Goal: Find specific page/section: Find specific page/section

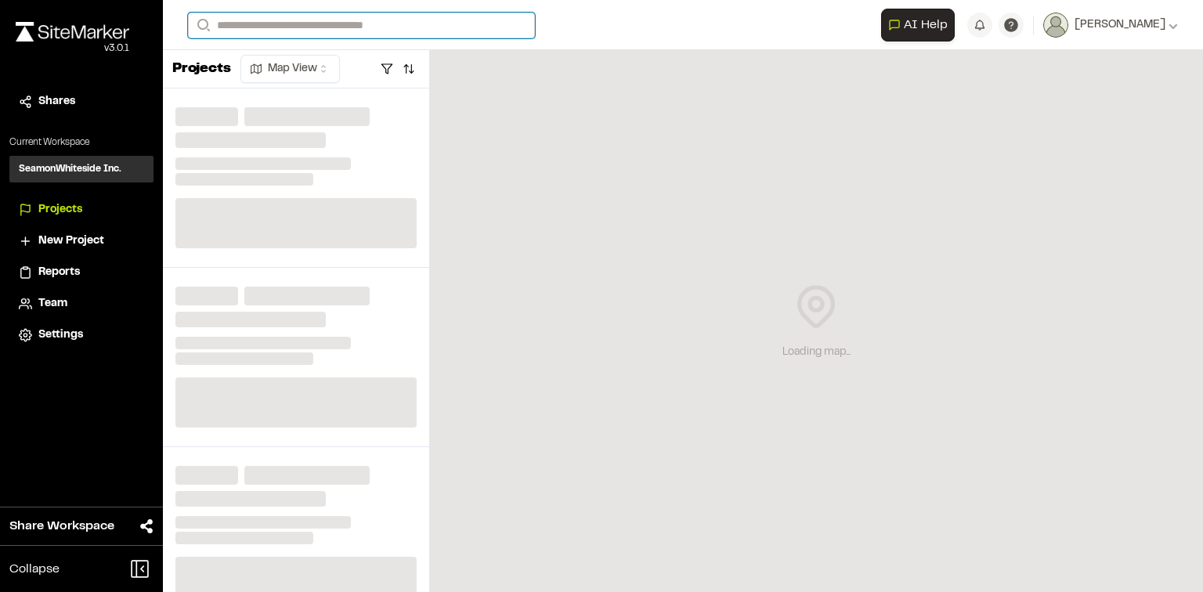
click at [335, 32] on input "Search" at bounding box center [361, 26] width 347 height 26
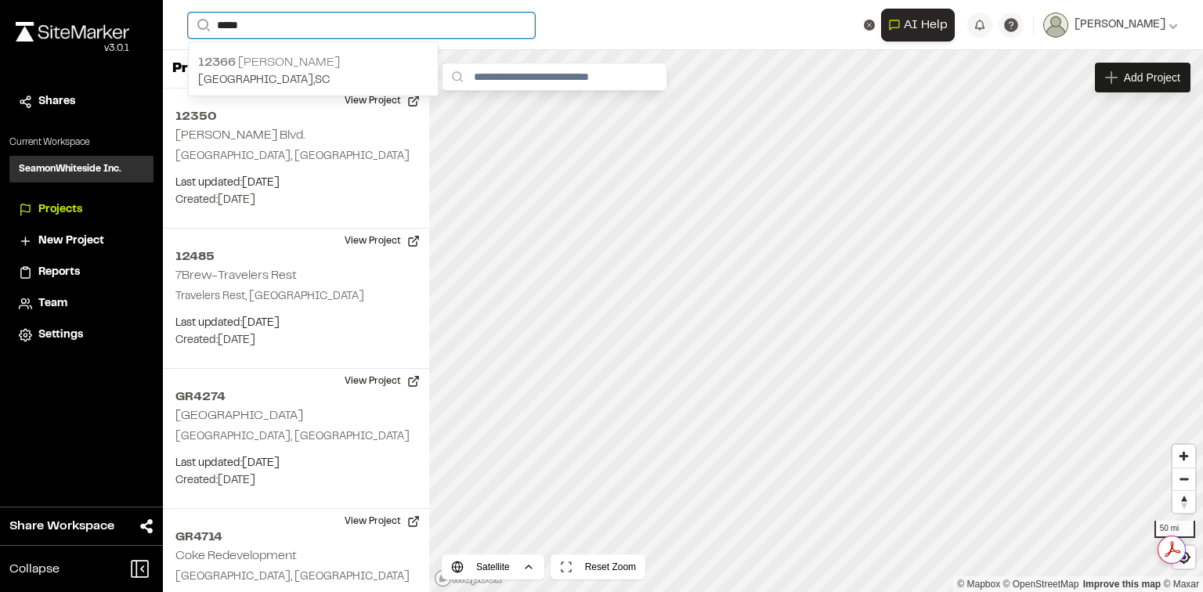
type input "*****"
click at [337, 69] on p "12366 [PERSON_NAME]" at bounding box center [313, 62] width 230 height 19
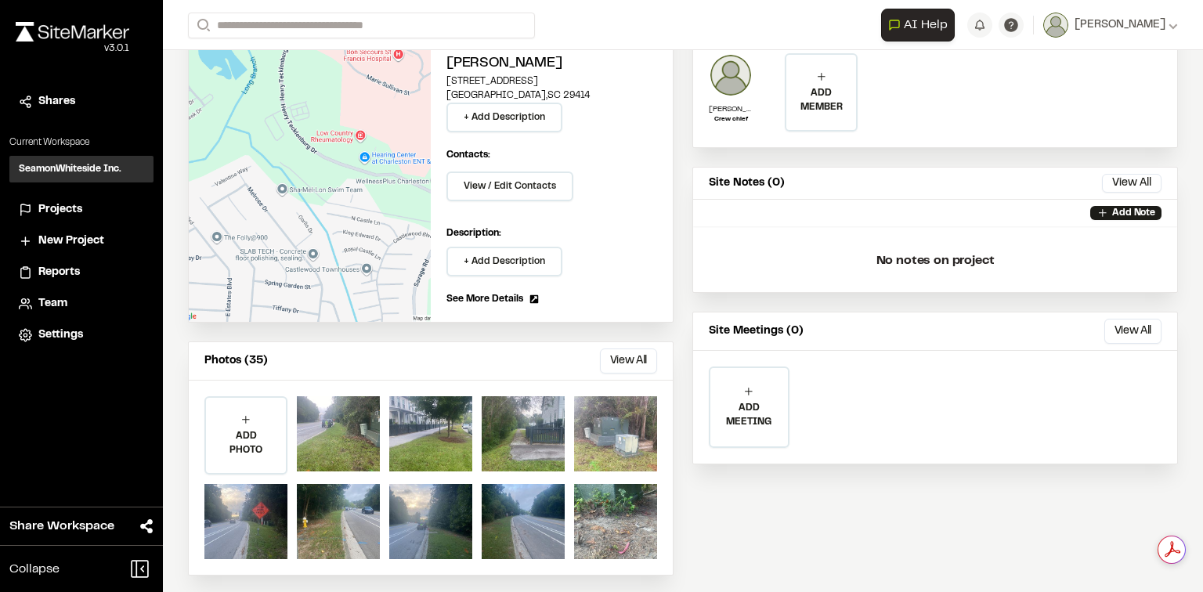
scroll to position [148, 0]
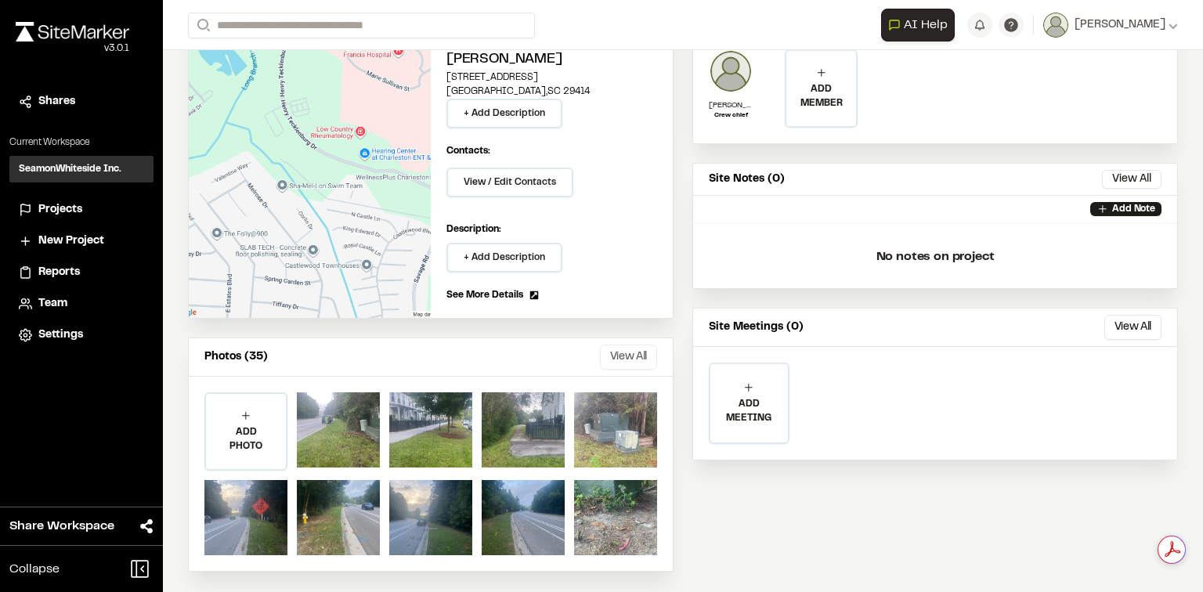
click at [633, 345] on button "View All" at bounding box center [628, 357] width 57 height 25
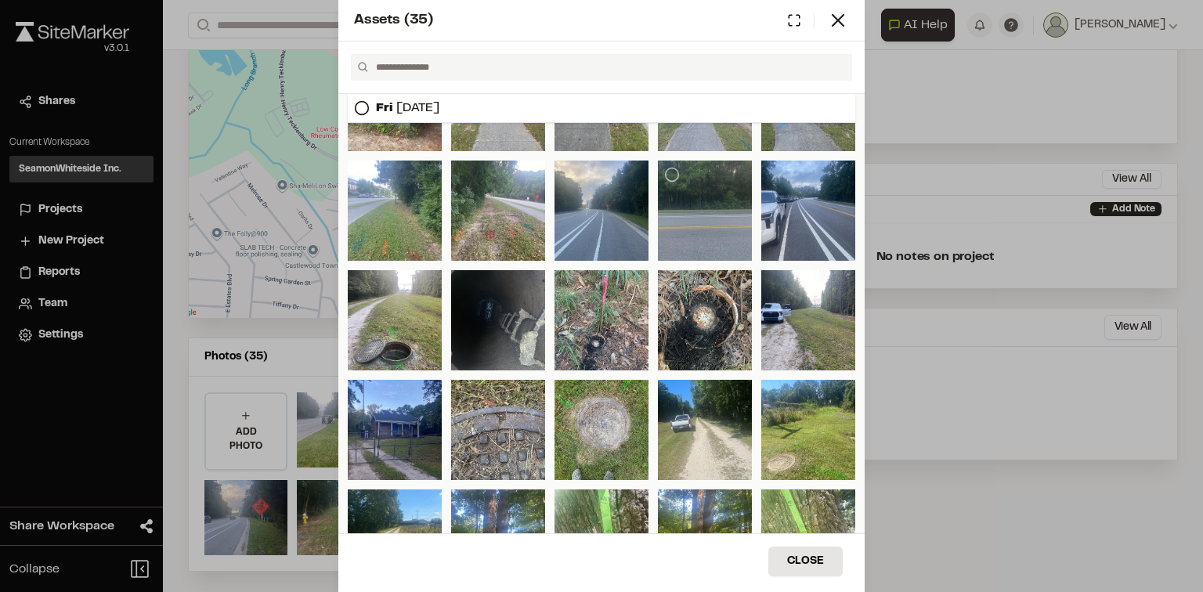
scroll to position [360, 0]
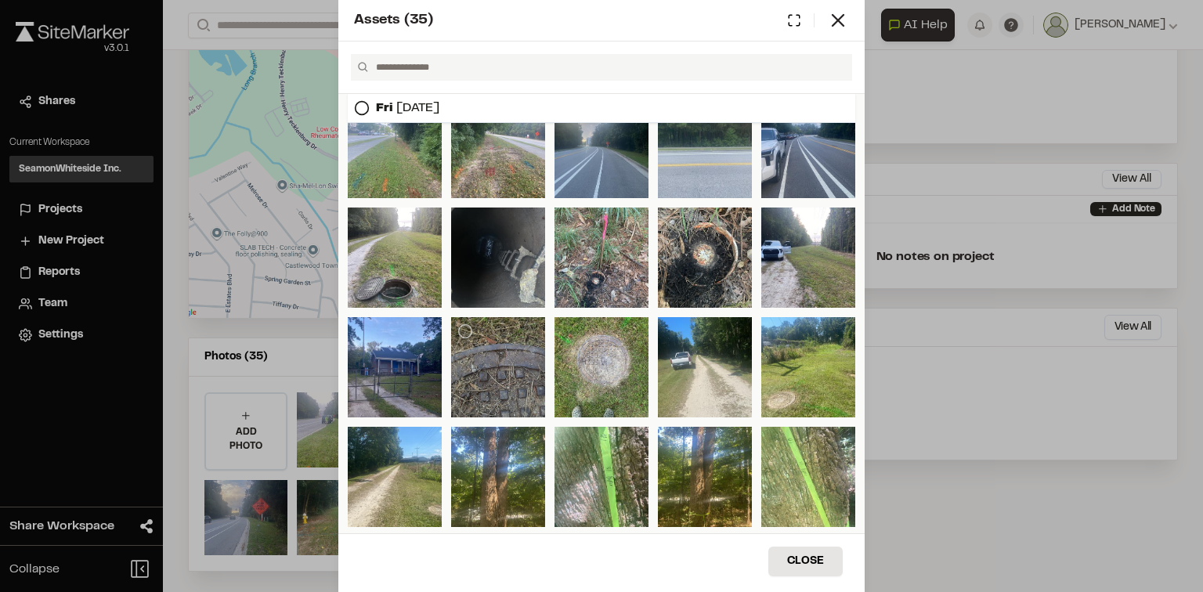
click at [516, 358] on div at bounding box center [498, 367] width 94 height 100
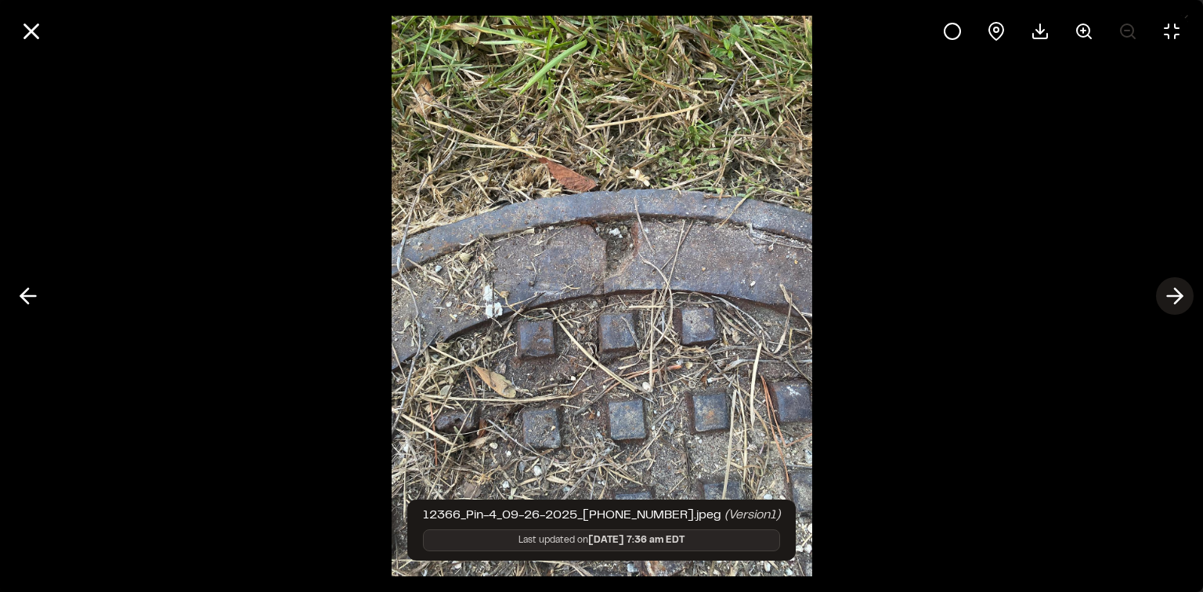
click at [1167, 298] on icon at bounding box center [1174, 296] width 25 height 27
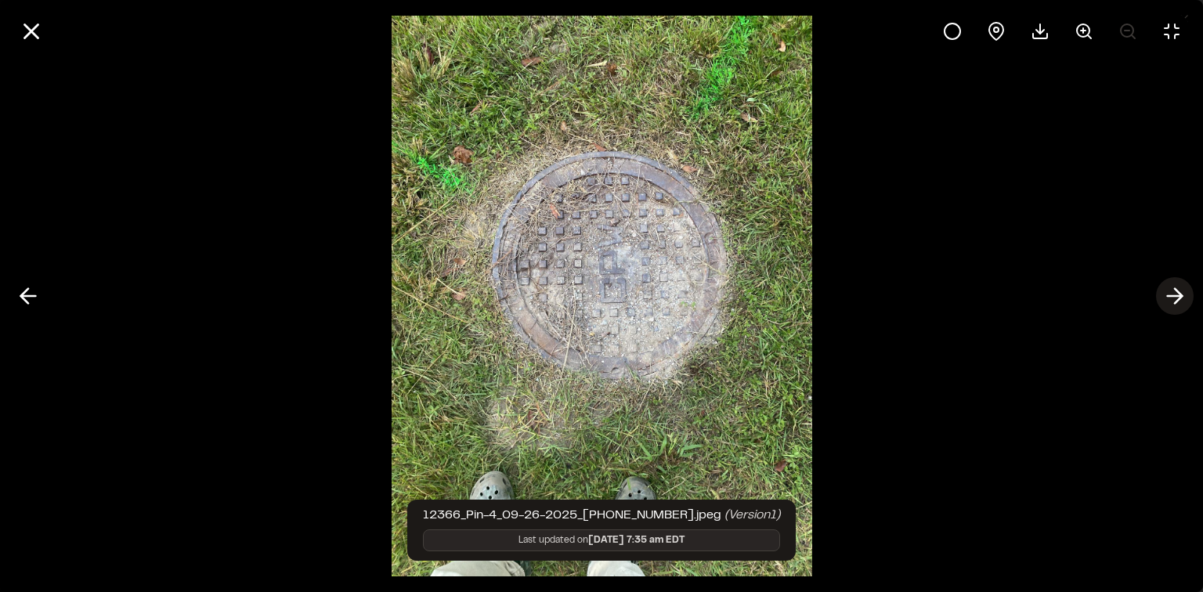
click at [1167, 298] on icon at bounding box center [1174, 296] width 25 height 27
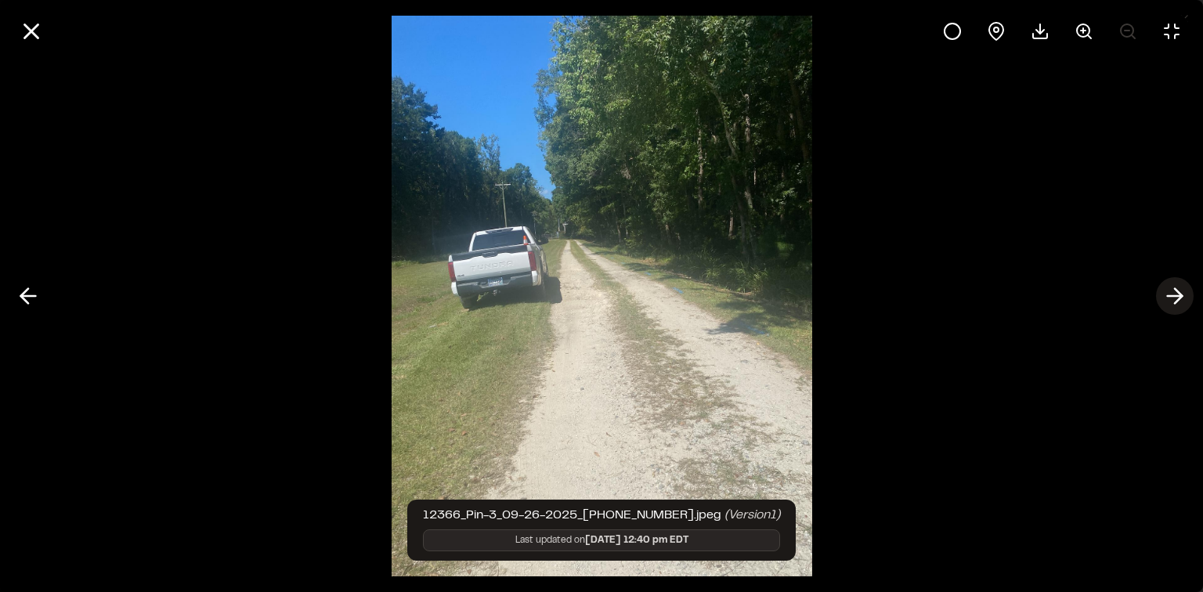
click at [1169, 299] on icon at bounding box center [1174, 296] width 25 height 27
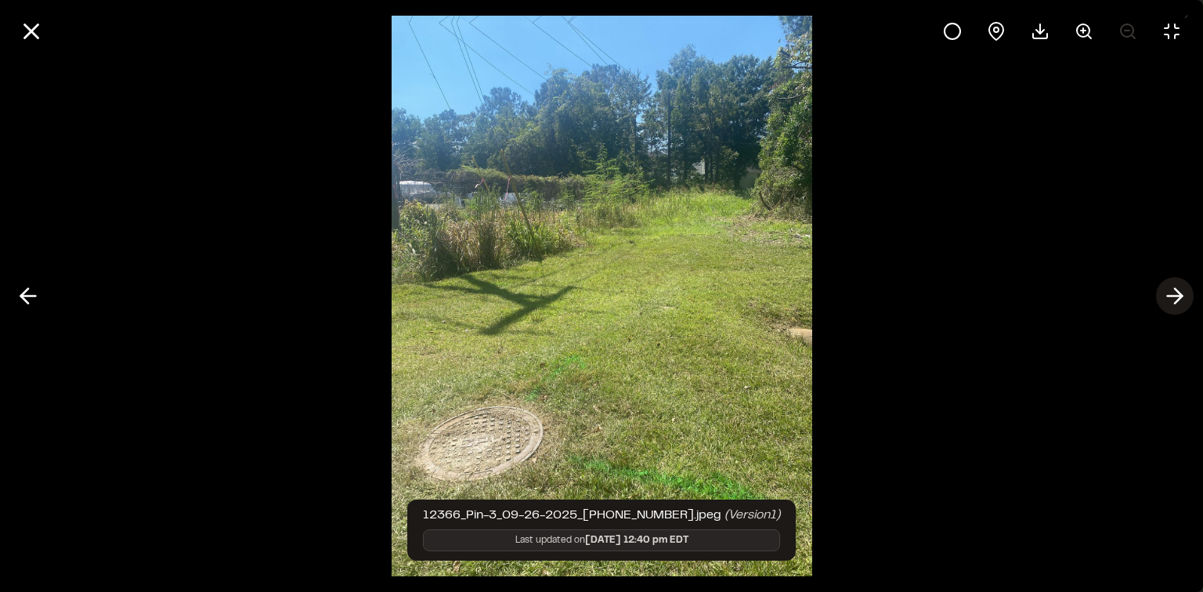
click at [1173, 299] on icon at bounding box center [1174, 296] width 25 height 27
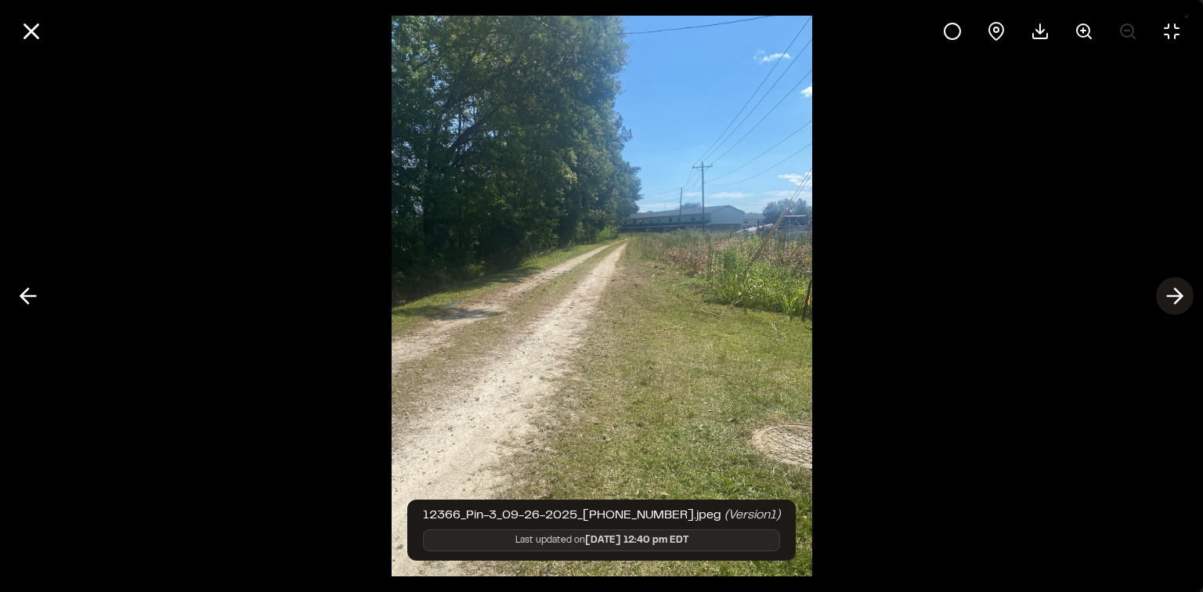
click at [1173, 299] on icon at bounding box center [1174, 296] width 25 height 27
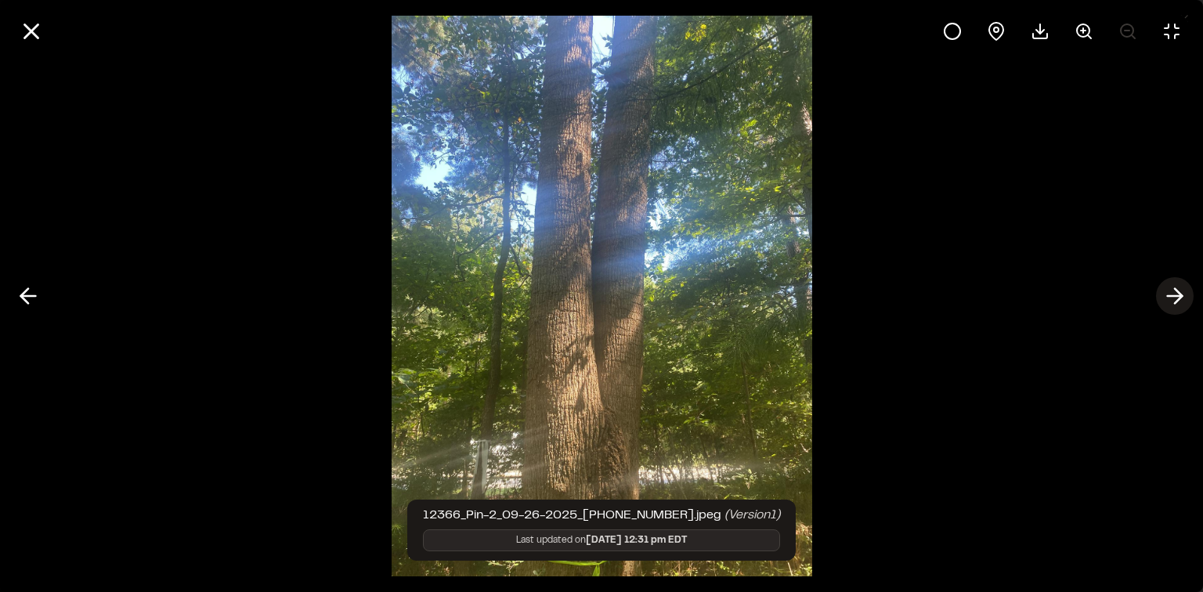
click at [1187, 293] on button at bounding box center [1175, 296] width 38 height 38
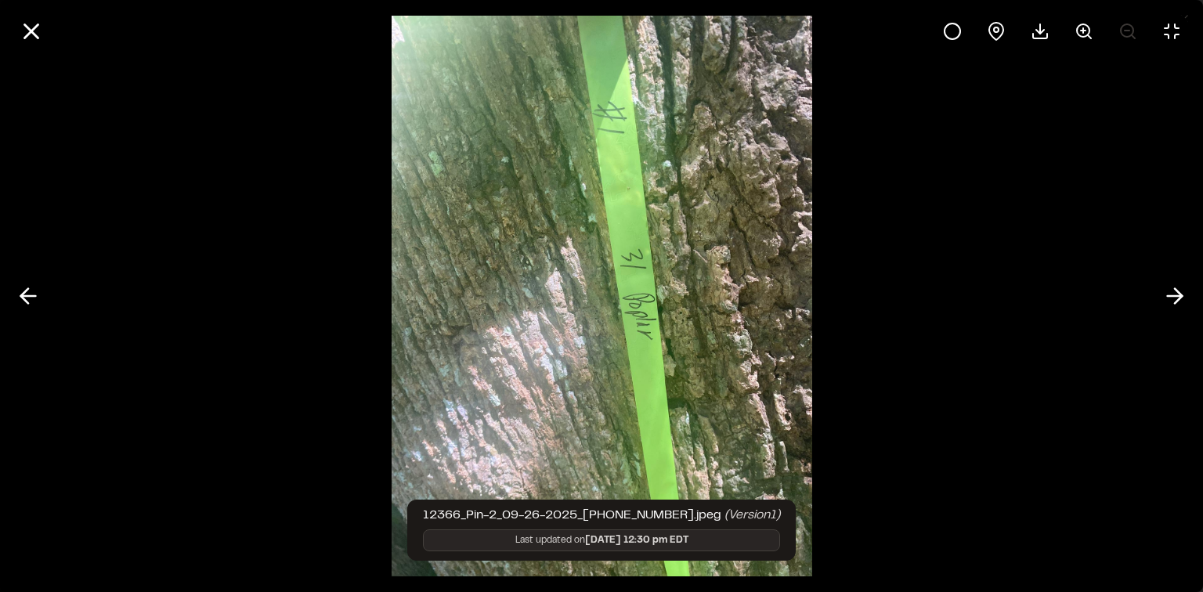
click at [1037, 195] on div at bounding box center [601, 296] width 1203 height 592
click at [37, 27] on icon at bounding box center [31, 31] width 27 height 27
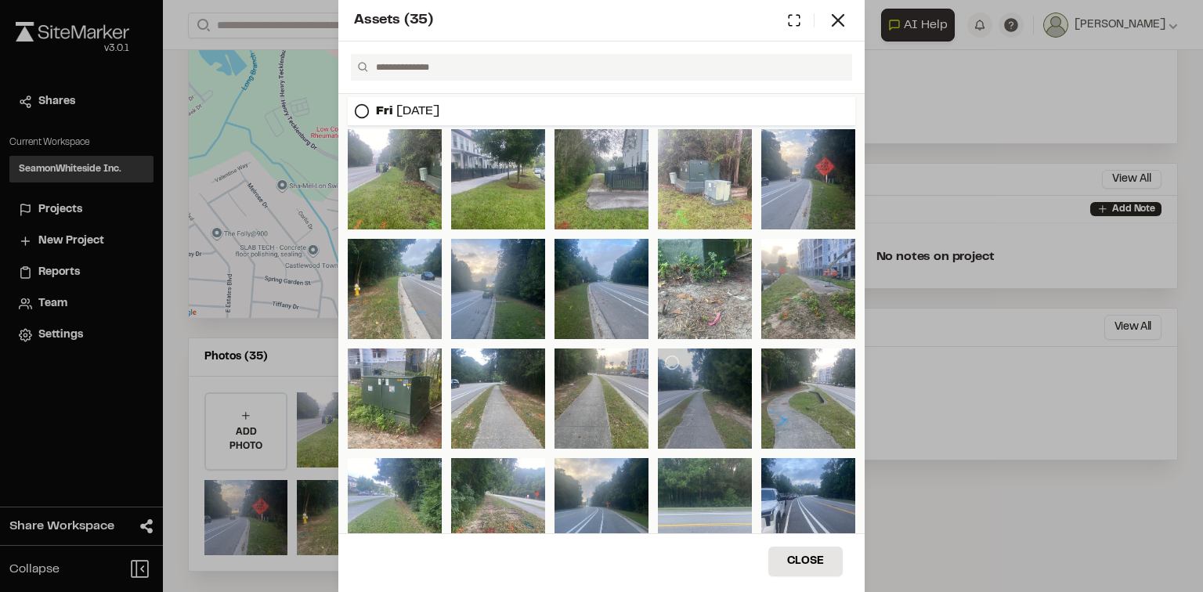
scroll to position [0, 0]
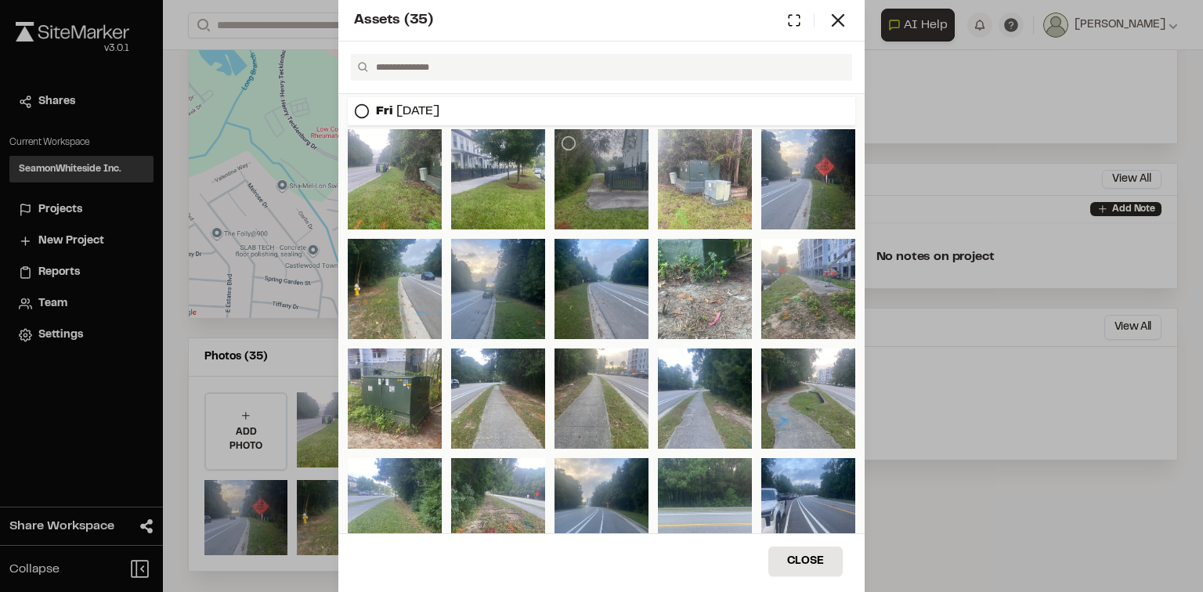
click at [594, 191] on div at bounding box center [602, 179] width 94 height 100
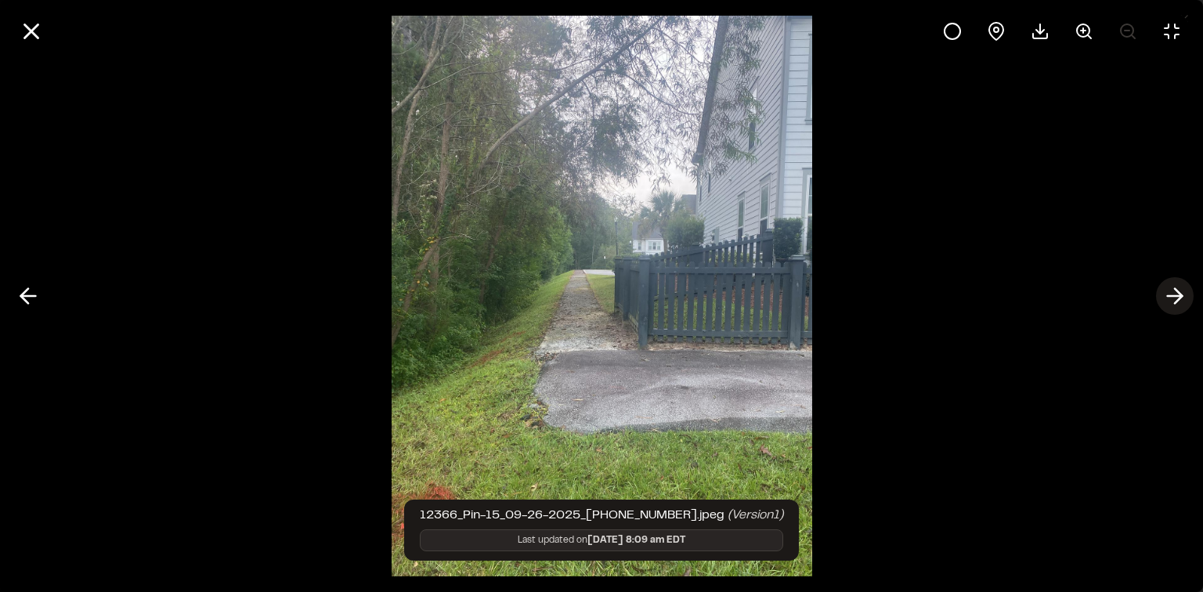
click at [1176, 296] on line at bounding box center [1175, 296] width 15 height 0
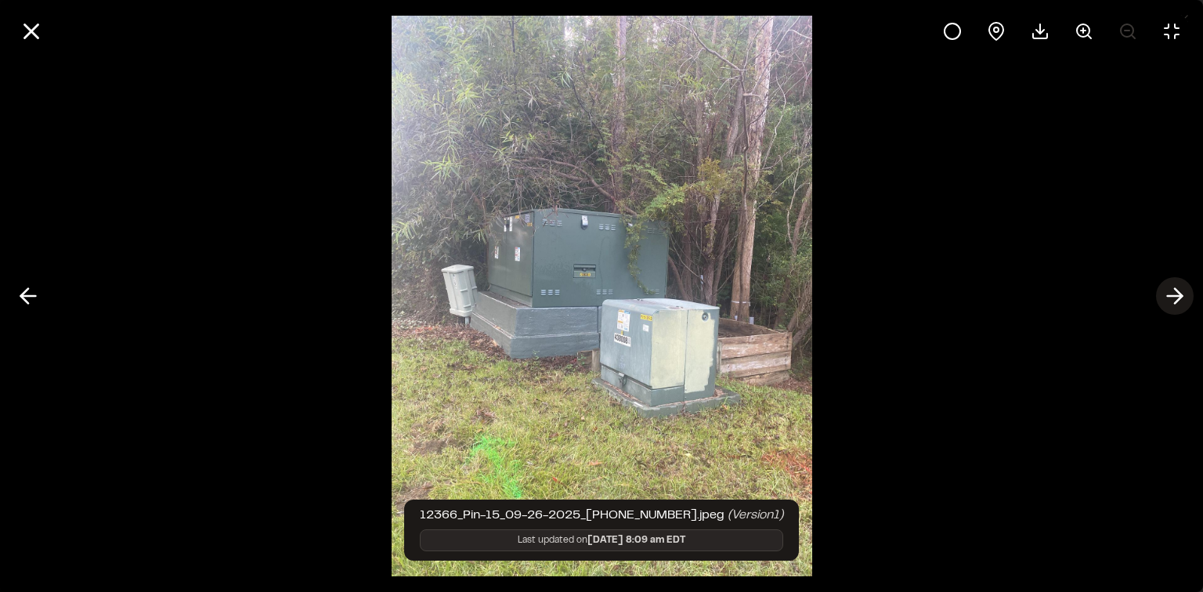
click at [1176, 296] on line at bounding box center [1175, 296] width 15 height 0
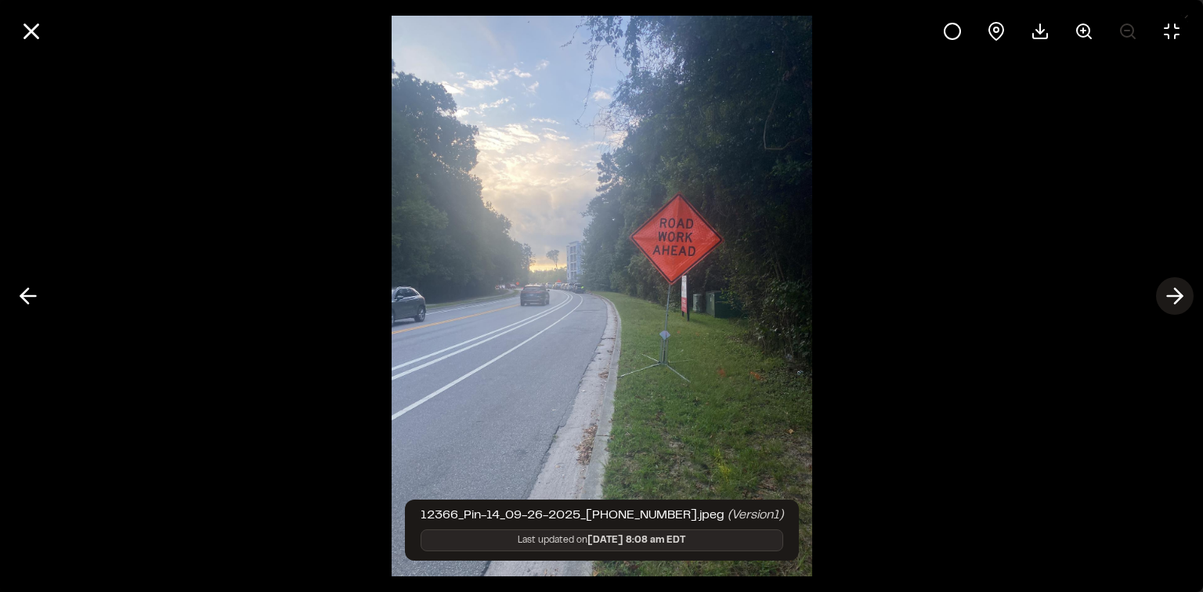
click at [1176, 296] on line at bounding box center [1175, 296] width 15 height 0
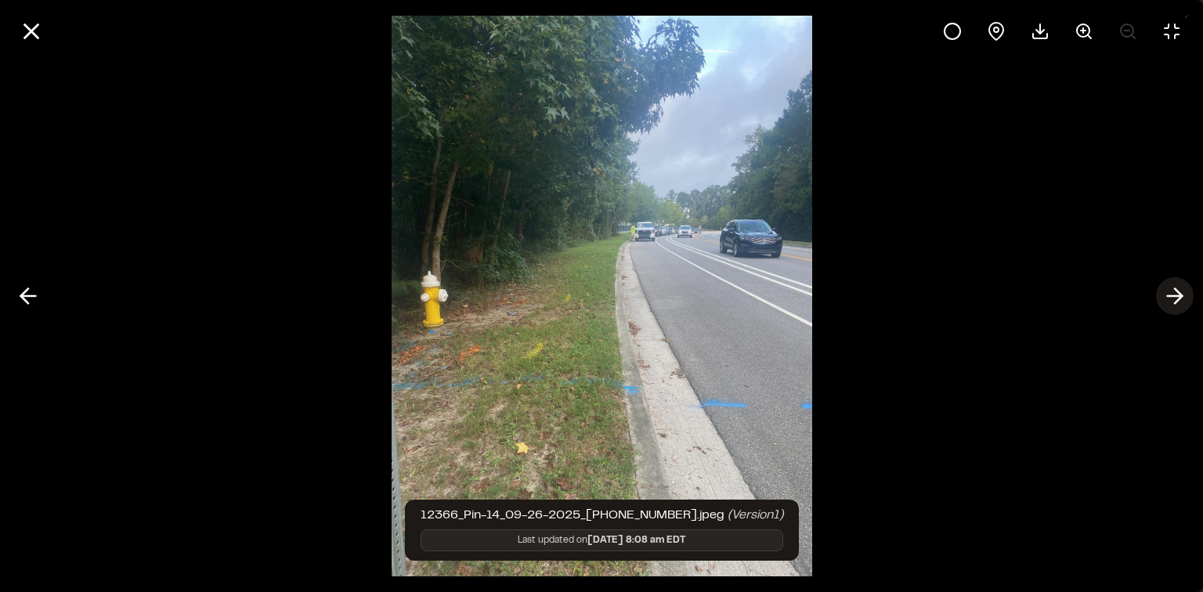
click at [1176, 296] on line at bounding box center [1175, 296] width 15 height 0
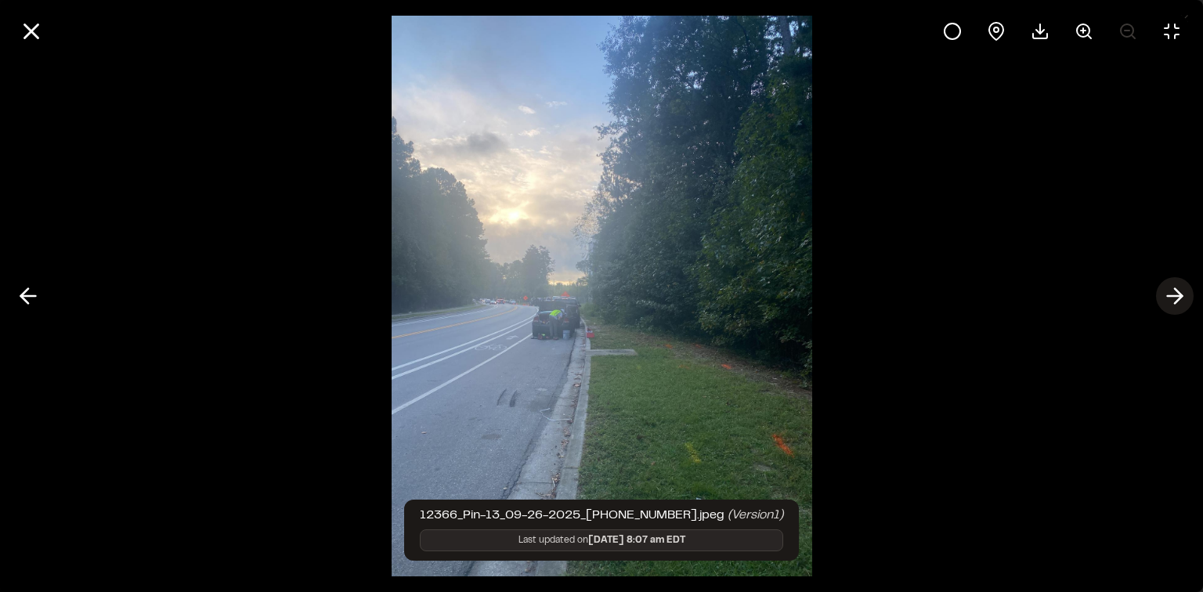
click at [1176, 296] on line at bounding box center [1175, 296] width 15 height 0
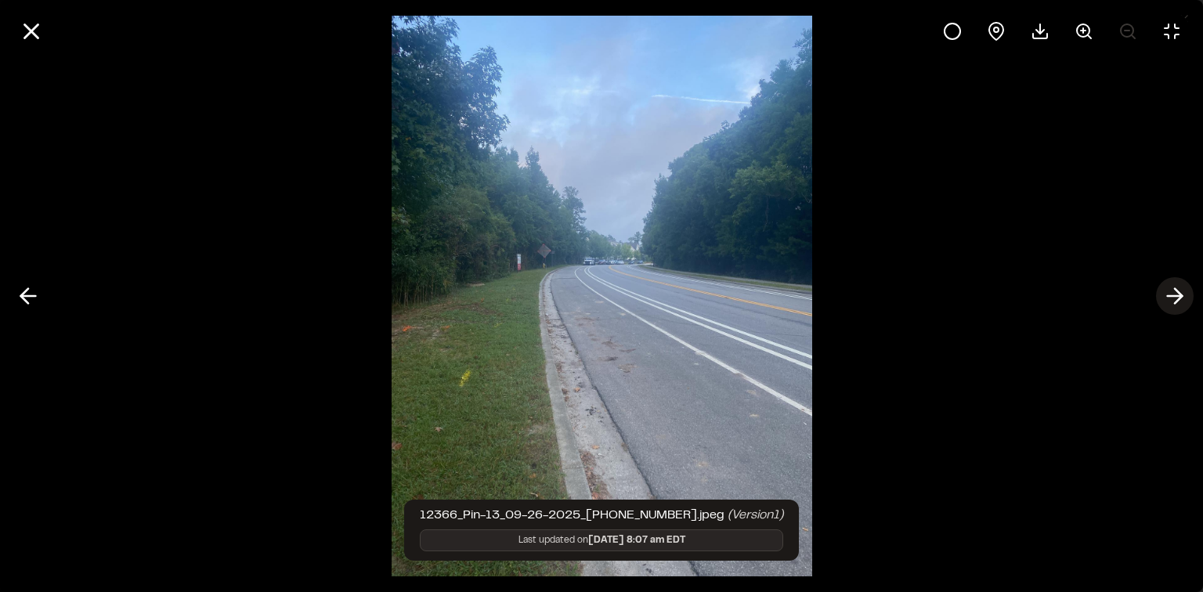
click at [1176, 296] on line at bounding box center [1175, 296] width 15 height 0
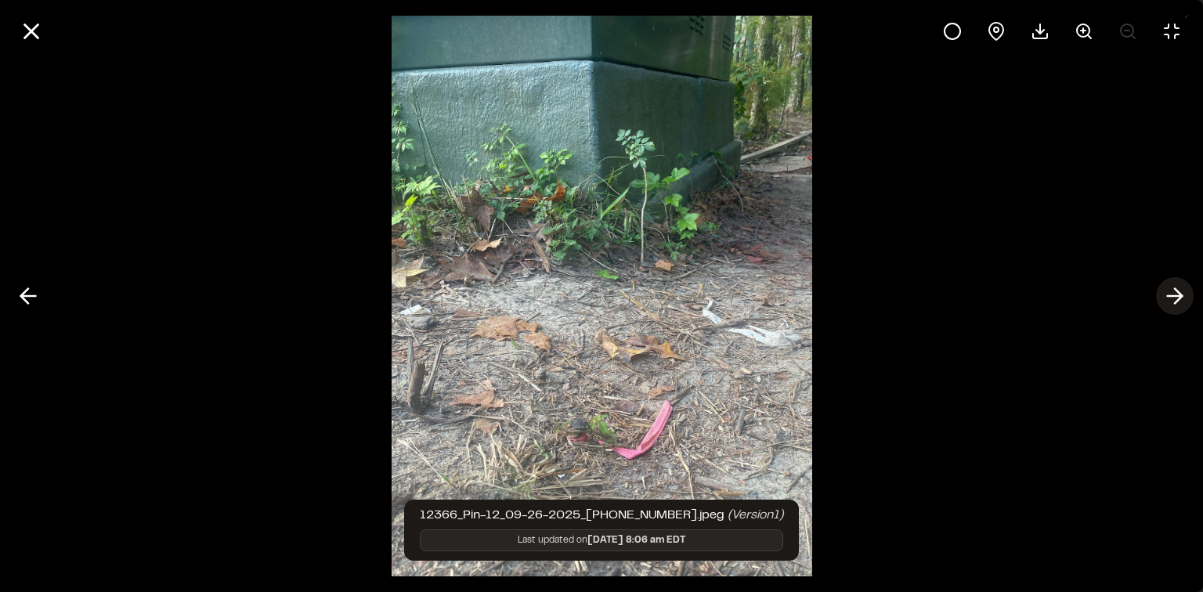
click at [1176, 296] on line at bounding box center [1175, 296] width 15 height 0
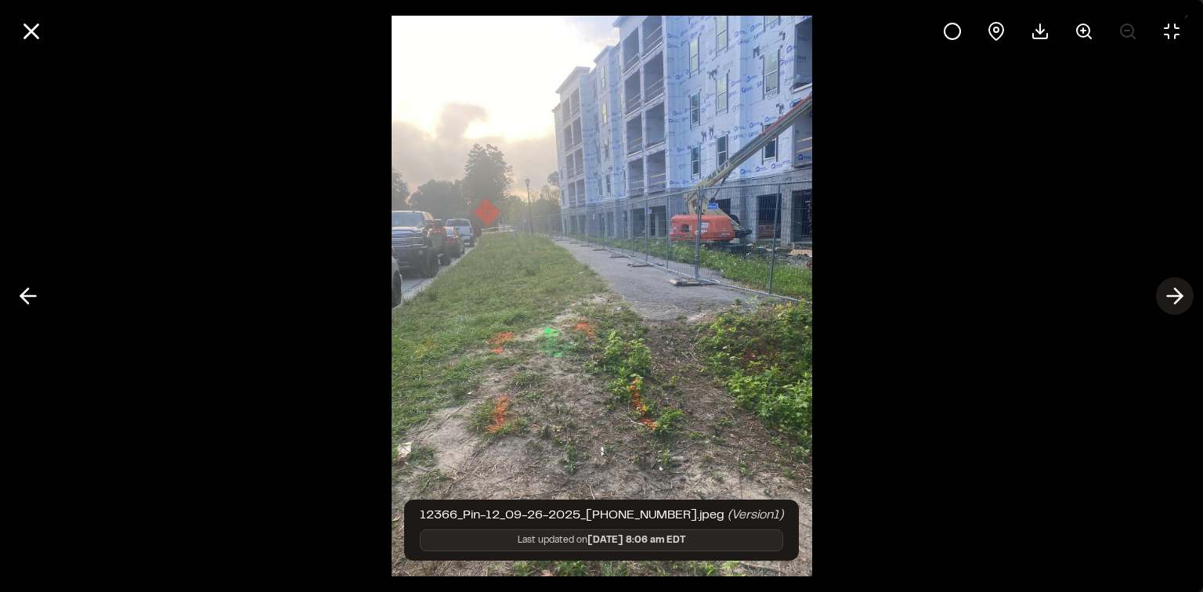
click at [1176, 296] on line at bounding box center [1175, 296] width 15 height 0
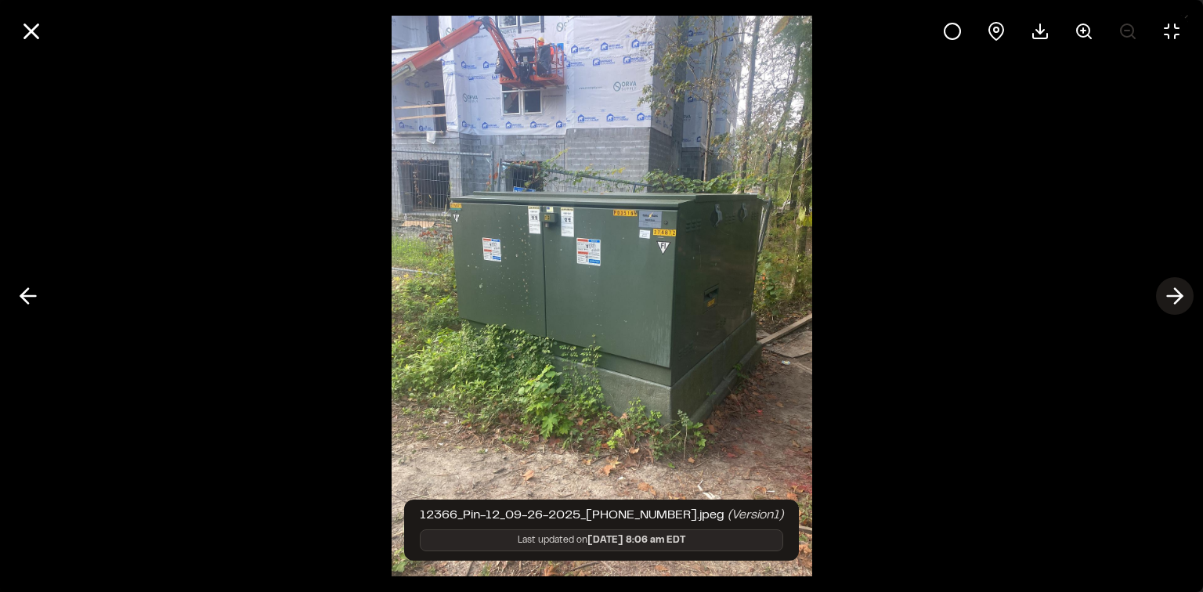
click at [1176, 296] on line at bounding box center [1175, 296] width 15 height 0
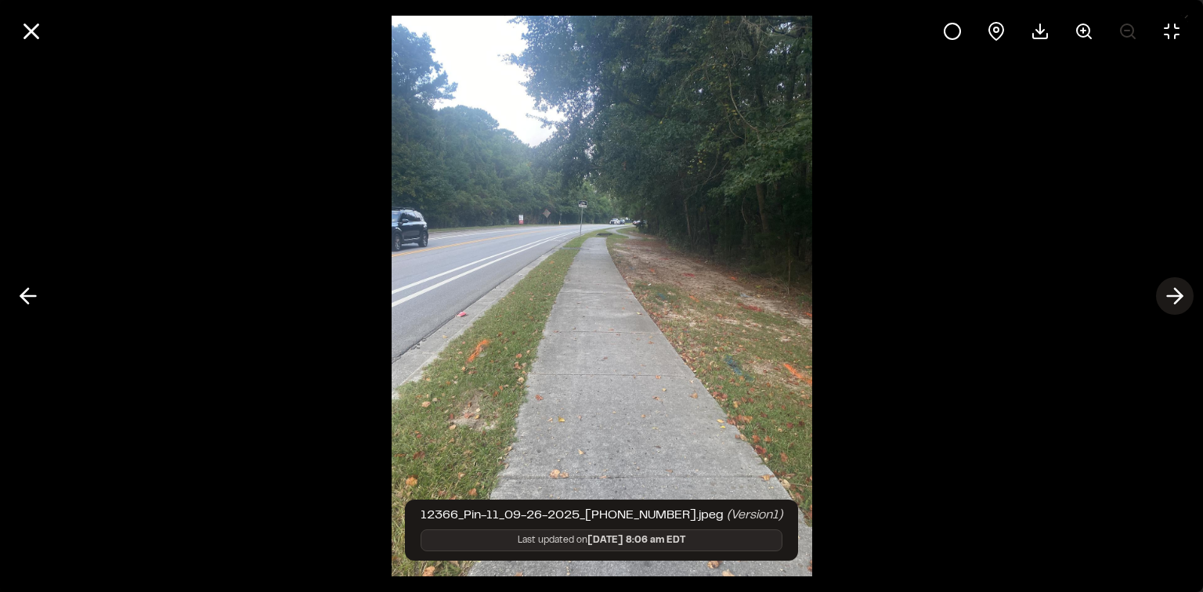
click at [1176, 296] on line at bounding box center [1175, 296] width 15 height 0
